Goal: Check status: Check status

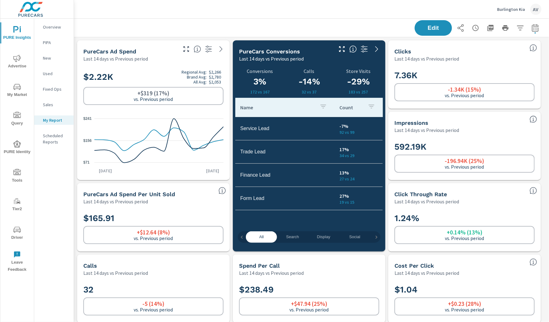
scroll to position [2086, 481]
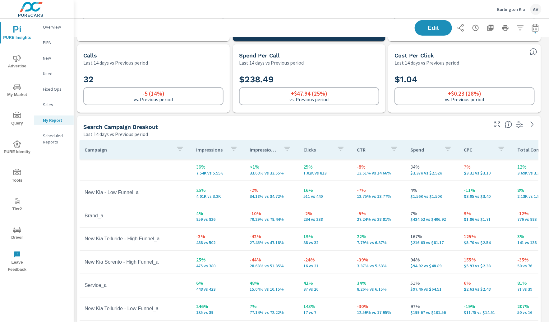
click at [245, 128] on div "Search Campaign Breakout" at bounding box center [285, 126] width 404 height 7
click at [532, 28] on icon "button" at bounding box center [535, 27] width 7 height 7
click at [537, 30] on div "Edit" at bounding box center [311, 28] width 475 height 18
click at [531, 29] on icon "button" at bounding box center [534, 27] width 7 height 7
click at [533, 25] on icon "button" at bounding box center [534, 27] width 7 height 7
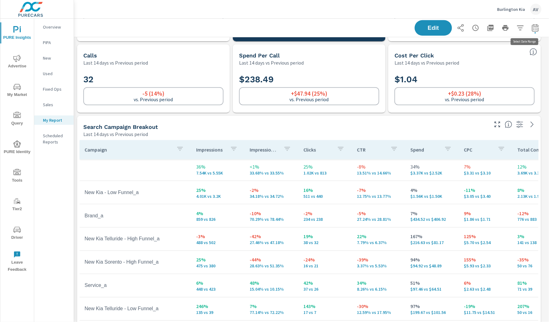
click at [531, 29] on icon "button" at bounding box center [534, 27] width 7 height 7
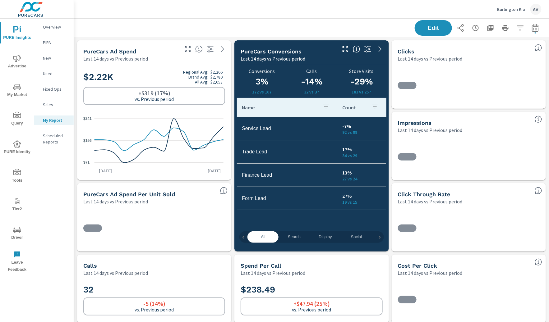
scroll to position [443, 0]
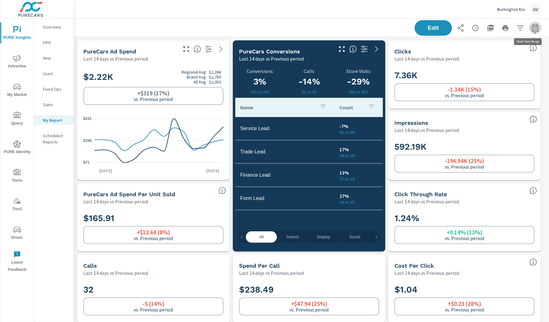
click at [532, 29] on icon "button" at bounding box center [534, 27] width 7 height 7
select select "Last 14 days"
select select "Previous period"
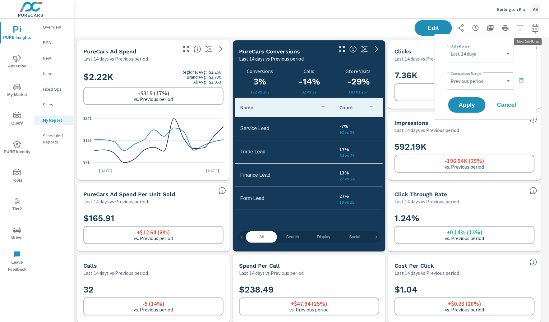
scroll to position [2086, 481]
click at [497, 54] on select "Custom Yesterday Last week Last 7 days Last 14 days Last 30 days Last 45 days L…" at bounding box center [480, 54] width 62 height 12
click at [449, 48] on select "Custom Yesterday Last week Last 7 days Last 14 days Last 30 days Last 45 days L…" at bounding box center [480, 54] width 62 height 12
select select "custom"
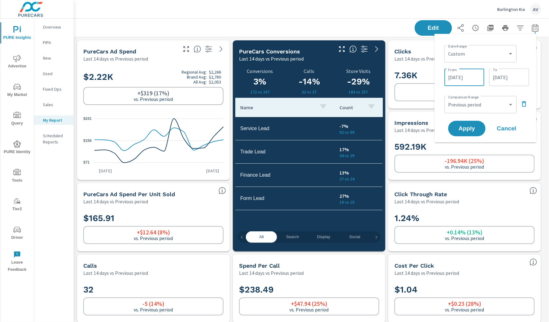
click at [461, 75] on input "08/20/2025" at bounding box center [464, 77] width 35 height 12
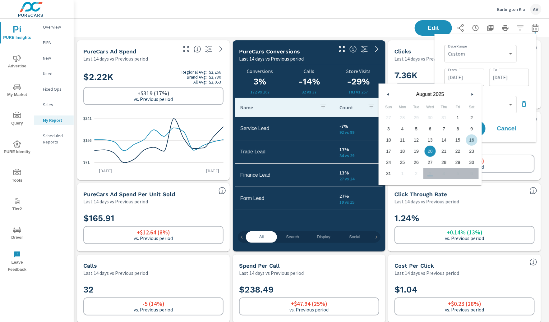
click at [470, 139] on span "16" at bounding box center [471, 140] width 14 height 8
type input "08/16/2025"
click at [527, 90] on div "Date Range Custom Yesterday Last week Last 7 days Last 14 days Last 30 days Las…" at bounding box center [485, 88] width 92 height 99
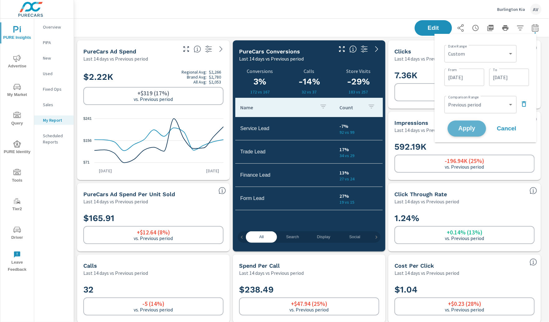
click at [470, 129] on span "Apply" at bounding box center [466, 129] width 25 height 6
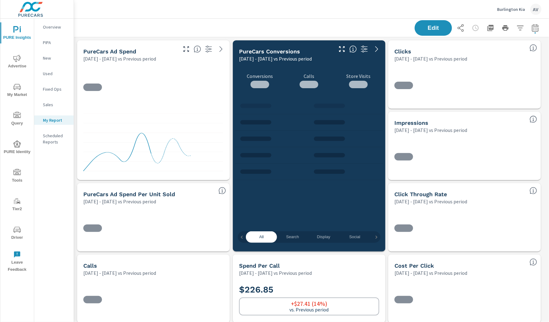
scroll to position [443, 0]
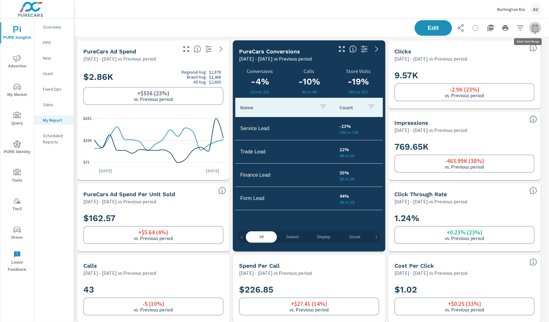
click at [533, 26] on icon "button" at bounding box center [534, 27] width 7 height 7
select select "Previous period"
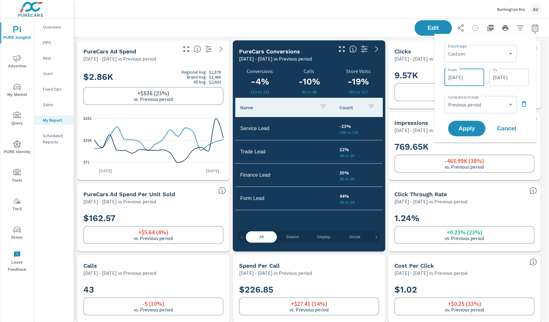
click at [467, 80] on input "08/16/2025" at bounding box center [464, 77] width 35 height 12
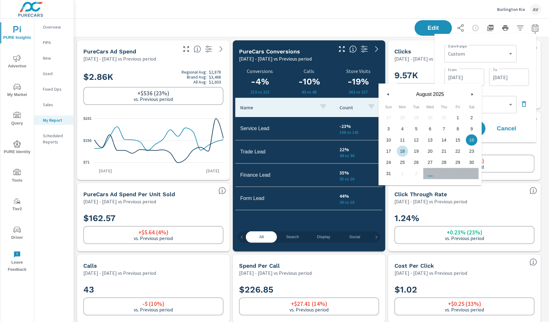
click at [403, 150] on span "18" at bounding box center [403, 151] width 14 height 8
type input "08/18/2025"
click at [526, 59] on div "Date Range Custom Yesterday Last week Last 7 days Last 14 days Last 30 days Las…" at bounding box center [486, 53] width 85 height 21
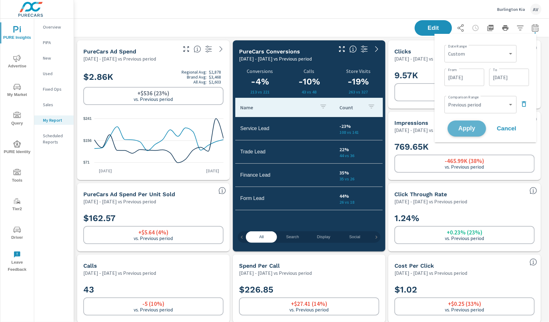
click at [471, 130] on span "Apply" at bounding box center [466, 129] width 25 height 6
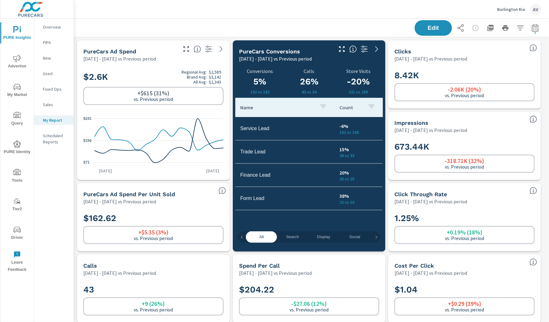
scroll to position [443, 0]
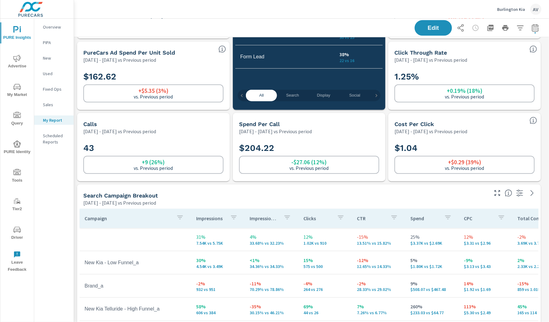
scroll to position [149, 0]
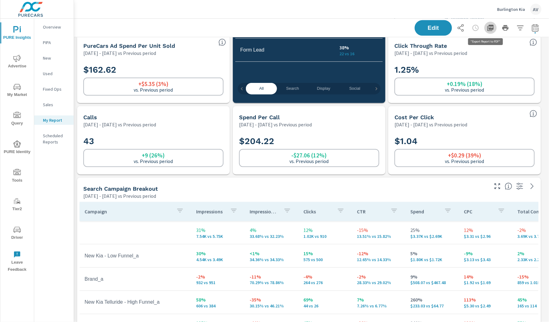
click at [487, 28] on icon "button" at bounding box center [490, 27] width 7 height 7
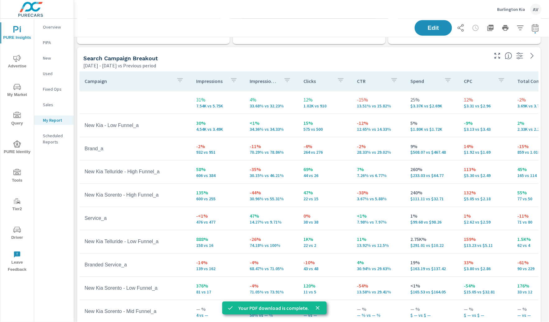
scroll to position [308, 0]
